Goal: Task Accomplishment & Management: Use online tool/utility

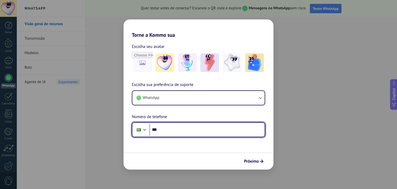
click at [179, 128] on input "***" at bounding box center [206, 130] width 115 height 12
paste input "**********"
type input "**********"
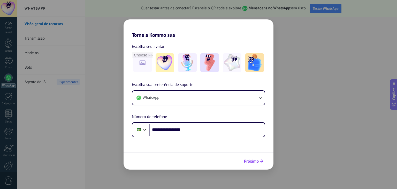
click at [249, 160] on span "Próximo" at bounding box center [251, 161] width 15 height 4
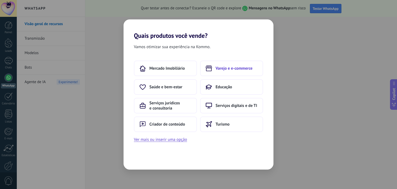
click at [233, 66] on span "Varejo e e-commerce" at bounding box center [234, 68] width 37 height 5
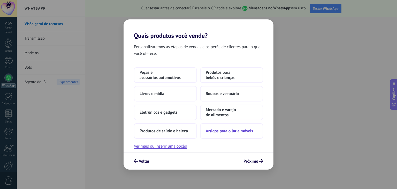
click at [246, 129] on span "Artigos para o lar e móveis" at bounding box center [229, 130] width 47 height 5
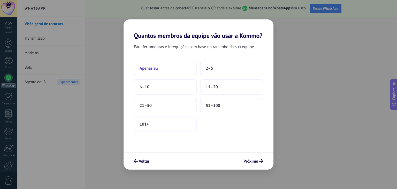
click at [162, 66] on button "Apenas eu" at bounding box center [165, 68] width 63 height 16
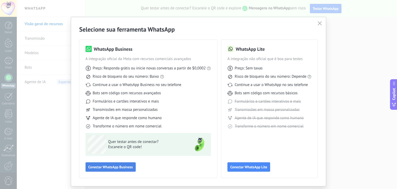
click at [125, 168] on span "Conectar WhatsApp Business" at bounding box center [110, 167] width 44 height 4
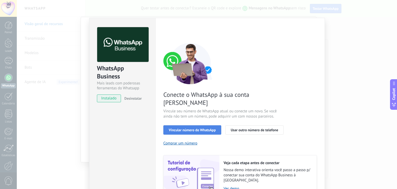
click at [204, 128] on span "Vincular número do WhatsApp" at bounding box center [192, 130] width 47 height 4
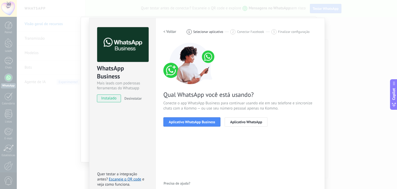
click at [204, 123] on span "Aplicativo WhatsApp Business" at bounding box center [192, 122] width 46 height 4
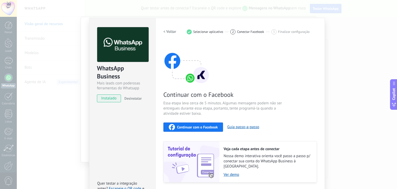
click at [200, 127] on span "Continuar com o Facebook" at bounding box center [197, 127] width 41 height 4
click at [193, 127] on span "Continuar com o Facebook" at bounding box center [197, 127] width 41 height 4
click at [288, 69] on div "Continuar com o Facebook Essa etapa leva cerca de 5 minutos. Algumas mensagens …" at bounding box center [240, 113] width 154 height 140
click at [200, 127] on span "Continuar com o Facebook" at bounding box center [197, 127] width 41 height 4
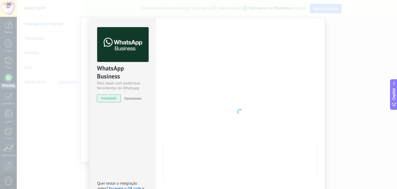
click at [199, 127] on div at bounding box center [240, 111] width 154 height 169
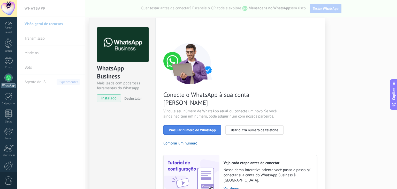
click at [194, 128] on span "Vincular número do WhatsApp" at bounding box center [192, 130] width 47 height 4
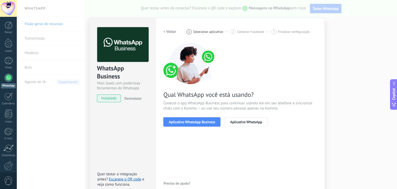
click at [194, 123] on span "Aplicativo WhatsApp Business" at bounding box center [192, 122] width 46 height 4
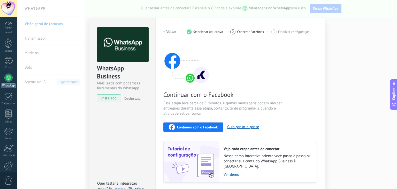
click at [204, 127] on span "Continuar com o Facebook" at bounding box center [197, 127] width 41 height 4
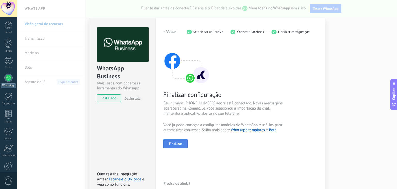
click at [176, 142] on span "Finalizar" at bounding box center [175, 144] width 13 height 4
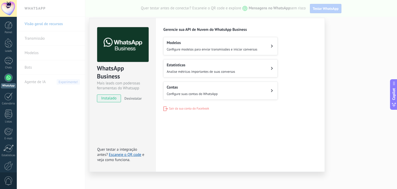
click at [345, 91] on div "WhatsApp Business Mais leads com poderosas ferramentas do Whatsapp instalado De…" at bounding box center [207, 94] width 380 height 189
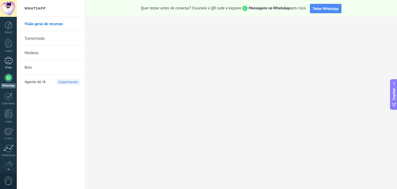
click at [9, 63] on div at bounding box center [8, 60] width 8 height 7
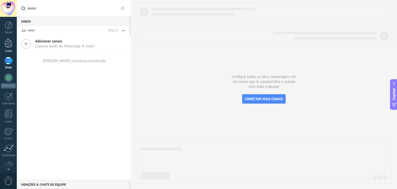
click at [6, 42] on div at bounding box center [9, 43] width 8 height 10
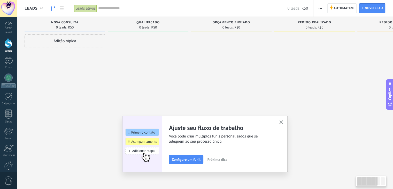
click at [65, 43] on div "Adição rápida" at bounding box center [65, 40] width 81 height 13
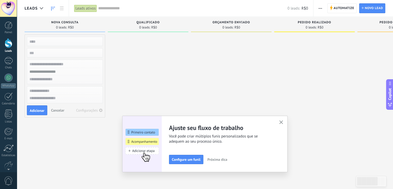
click at [282, 120] on icon "button" at bounding box center [281, 122] width 4 height 4
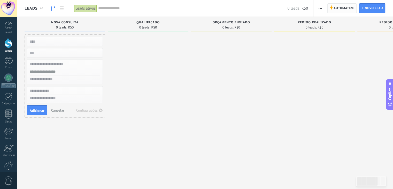
click at [338, 9] on span "Automatize" at bounding box center [344, 8] width 21 height 9
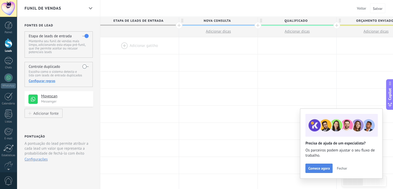
click at [326, 167] on span "Comece agora" at bounding box center [318, 168] width 21 height 4
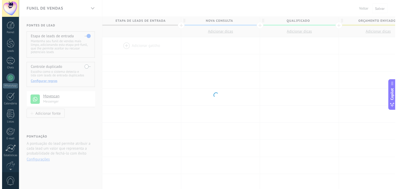
scroll to position [26, 0]
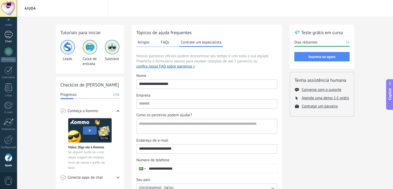
click at [10, 36] on div at bounding box center [8, 34] width 8 height 7
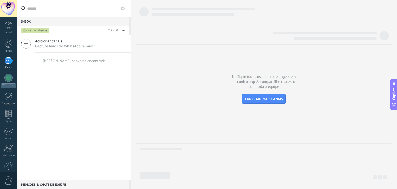
click at [26, 44] on use at bounding box center [25, 43] width 9 height 9
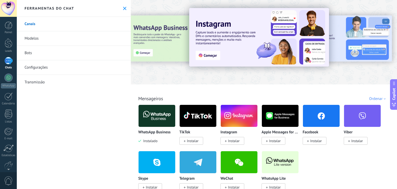
click at [207, 55] on img at bounding box center [259, 37] width 140 height 58
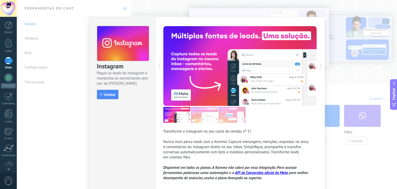
click at [321, 65] on use at bounding box center [320, 65] width 2 height 7
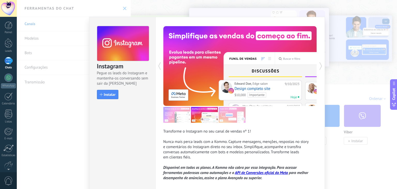
click at [321, 65] on use at bounding box center [320, 65] width 2 height 7
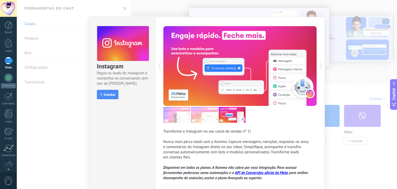
click at [321, 65] on use at bounding box center [320, 65] width 2 height 7
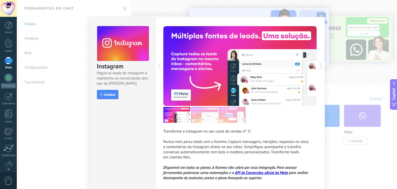
click at [321, 65] on use at bounding box center [320, 65] width 2 height 7
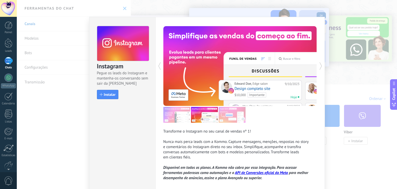
click at [321, 65] on use at bounding box center [320, 65] width 2 height 7
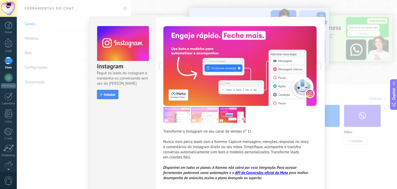
click at [321, 65] on use at bounding box center [320, 65] width 2 height 7
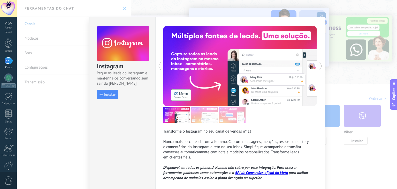
click at [321, 65] on use at bounding box center [320, 65] width 2 height 7
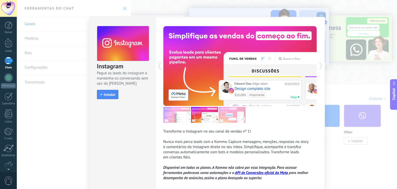
click at [321, 65] on use at bounding box center [320, 65] width 2 height 7
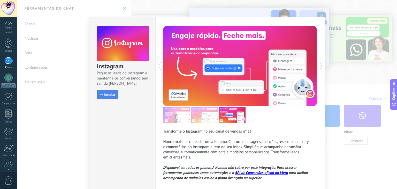
click at [109, 93] on span "Instalar" at bounding box center [110, 95] width 12 height 4
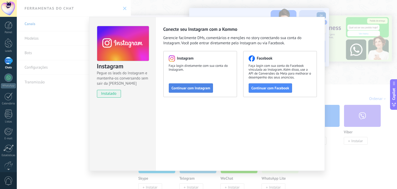
click at [189, 88] on span "Continuar com Instagram" at bounding box center [191, 88] width 39 height 4
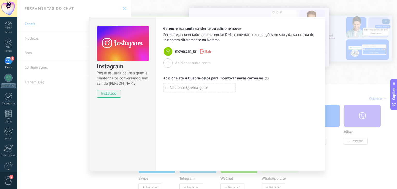
click at [177, 52] on span "movescan_br" at bounding box center [185, 51] width 21 height 5
click at [112, 94] on span "instalado" at bounding box center [109, 94] width 24 height 8
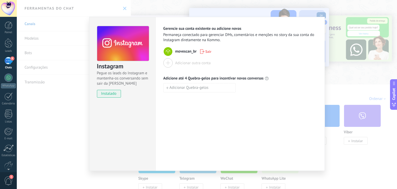
click at [338, 81] on div "Instagram Pegue os leads do Instagram e mantenha-os conversando sem sair da Kom…" at bounding box center [207, 94] width 380 height 189
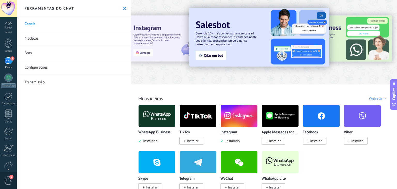
click at [312, 140] on span "Instalar" at bounding box center [316, 140] width 12 height 5
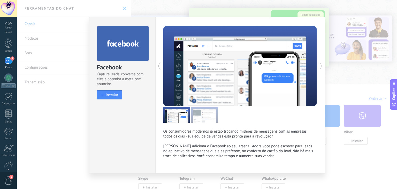
click at [321, 68] on icon at bounding box center [320, 66] width 5 height 10
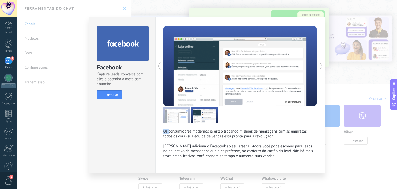
click at [321, 68] on icon at bounding box center [320, 66] width 5 height 10
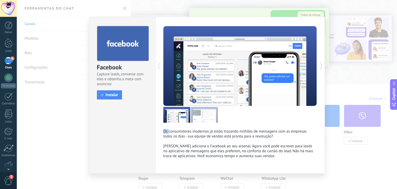
click at [321, 68] on icon at bounding box center [320, 66] width 5 height 10
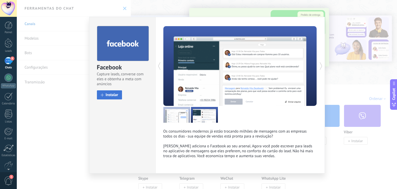
click at [108, 93] on span "Instalar" at bounding box center [112, 95] width 13 height 4
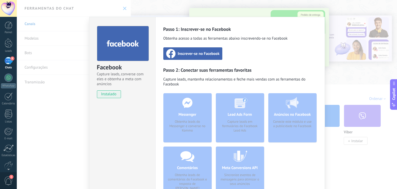
click at [217, 55] on span "Inscrever-se no Facebook" at bounding box center [199, 53] width 42 height 5
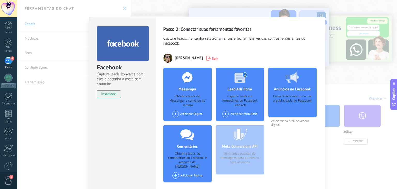
click at [173, 10] on div "Facebook Capture leads, converse com eles e obtenha a meta com anúncios instala…" at bounding box center [207, 94] width 380 height 189
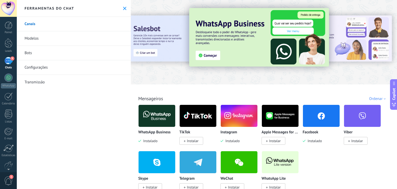
click at [9, 63] on div "9" at bounding box center [8, 60] width 8 height 7
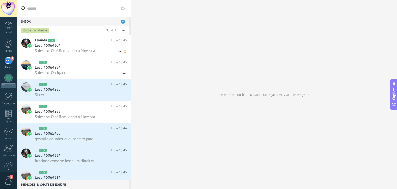
click at [84, 49] on span "Salesbot: Olá! Bem-vindo à Movescan! Estamos felizes em receber você aqui! Se v…" at bounding box center [67, 50] width 64 height 5
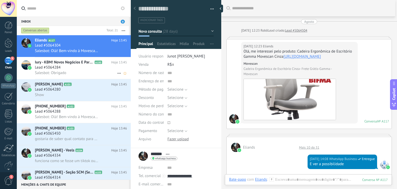
click at [94, 65] on h2 "Iury - KBM! Novos Negócios E Parcerias A100" at bounding box center [73, 62] width 77 height 5
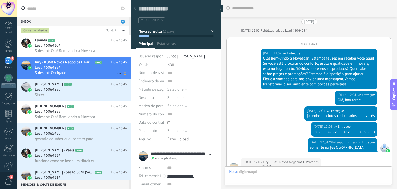
scroll to position [193, 0]
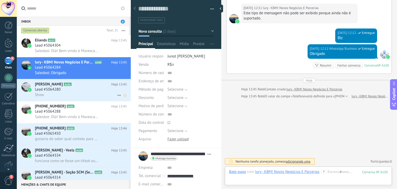
click at [88, 92] on div "Lead #5064280" at bounding box center [81, 89] width 92 height 5
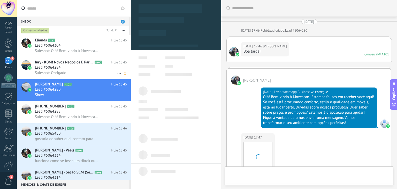
type textarea "**********"
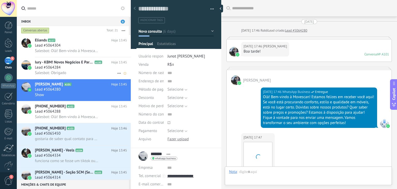
scroll to position [960, 0]
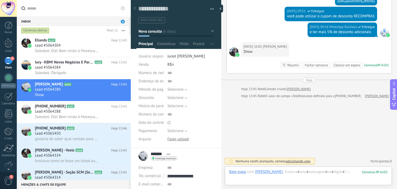
click at [11, 62] on div "9" at bounding box center [8, 60] width 8 height 7
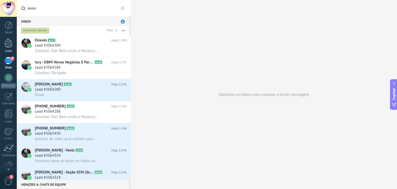
click at [9, 44] on div at bounding box center [9, 43] width 8 height 10
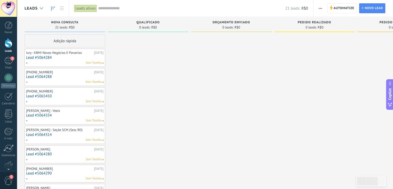
click at [39, 9] on div at bounding box center [41, 8] width 9 height 10
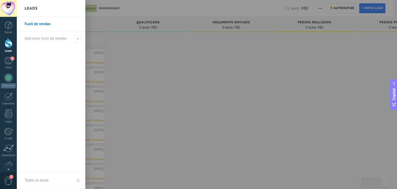
click at [36, 26] on link "Funil de vendas" at bounding box center [53, 24] width 56 height 14
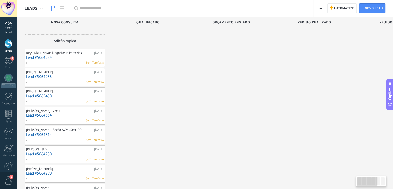
click at [11, 28] on div at bounding box center [9, 25] width 8 height 8
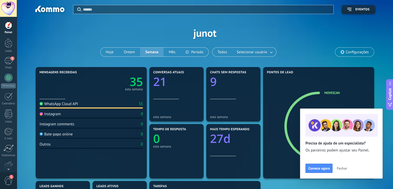
click at [58, 115] on div "Instagram" at bounding box center [50, 113] width 21 height 5
click at [12, 64] on div "9" at bounding box center [8, 60] width 8 height 7
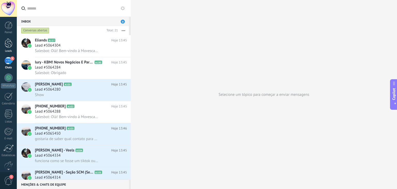
click at [9, 46] on div at bounding box center [9, 43] width 8 height 10
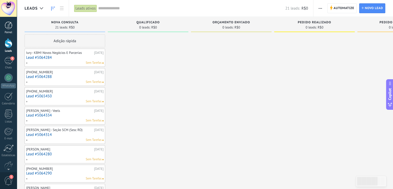
click at [11, 26] on div at bounding box center [9, 25] width 8 height 8
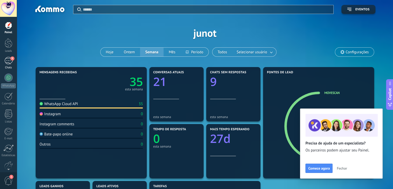
click at [10, 59] on span "9" at bounding box center [12, 58] width 4 height 4
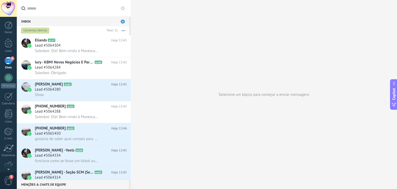
click at [122, 21] on span "9" at bounding box center [123, 22] width 4 height 4
click at [123, 10] on icon at bounding box center [123, 8] width 4 height 4
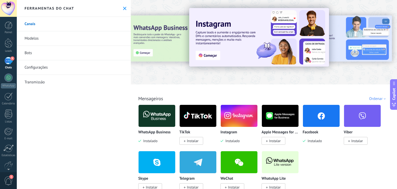
click at [212, 55] on img at bounding box center [259, 37] width 140 height 58
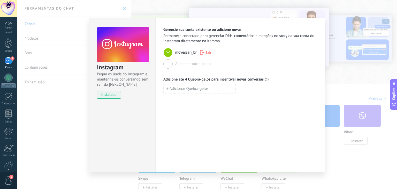
click at [185, 52] on span "movescan_br" at bounding box center [185, 52] width 21 height 5
click at [340, 28] on div "Instagram Pegue os leads do Instagram e mantenha-os conversando sem sair da Kom…" at bounding box center [207, 94] width 380 height 189
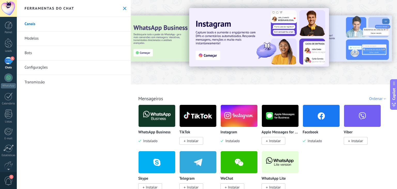
click at [48, 50] on link "Bots" at bounding box center [74, 53] width 114 height 14
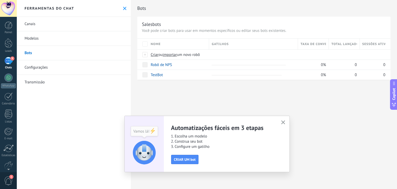
click at [50, 40] on link "Modelos" at bounding box center [74, 38] width 114 height 14
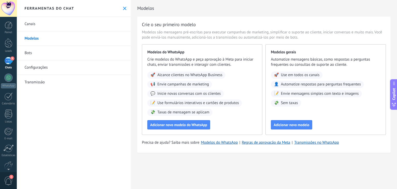
click at [54, 24] on link "Canais" at bounding box center [74, 24] width 114 height 14
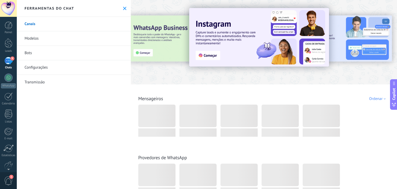
click at [126, 10] on div "Ferramentas do chat" at bounding box center [74, 8] width 114 height 17
click at [125, 9] on button at bounding box center [125, 8] width 4 height 4
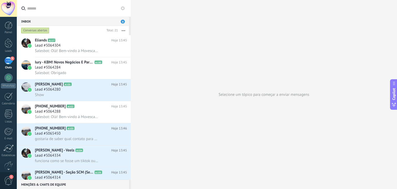
click at [8, 62] on div "9" at bounding box center [8, 60] width 8 height 7
click at [8, 179] on span "1" at bounding box center [8, 180] width 9 height 9
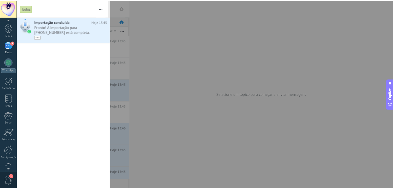
scroll to position [0, 0]
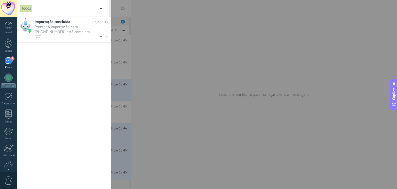
click at [66, 29] on span "Pronto! À importação para [PHONE_NUMBER] está completa. Seus dados agora estão …" at bounding box center [67, 32] width 64 height 14
click at [98, 35] on icon at bounding box center [100, 37] width 6 height 6
click at [179, 70] on div at bounding box center [198, 94] width 397 height 189
click at [16, 148] on link "Estatísticas" at bounding box center [8, 150] width 17 height 13
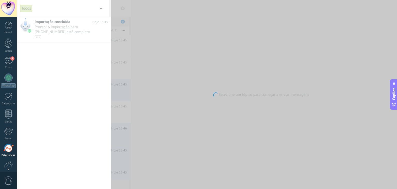
click at [5, 150] on div at bounding box center [8, 148] width 10 height 8
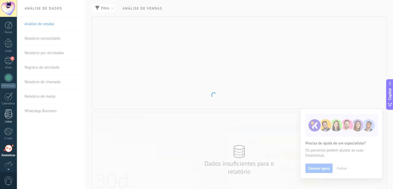
click at [7, 117] on div at bounding box center [9, 113] width 8 height 9
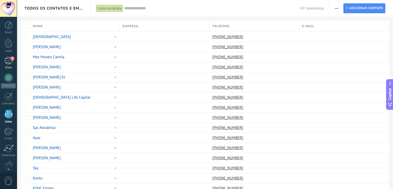
click at [6, 57] on div "9" at bounding box center [8, 60] width 8 height 7
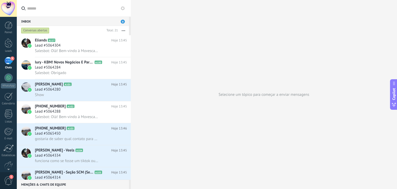
click at [12, 65] on link "9 Chats" at bounding box center [8, 63] width 17 height 12
click at [8, 85] on div "WhatsApp" at bounding box center [8, 85] width 15 height 5
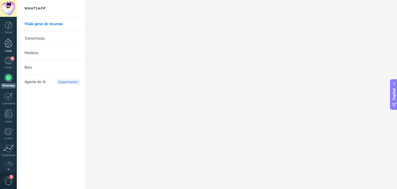
click at [8, 45] on div at bounding box center [9, 43] width 8 height 10
